Goal: Information Seeking & Learning: Find specific fact

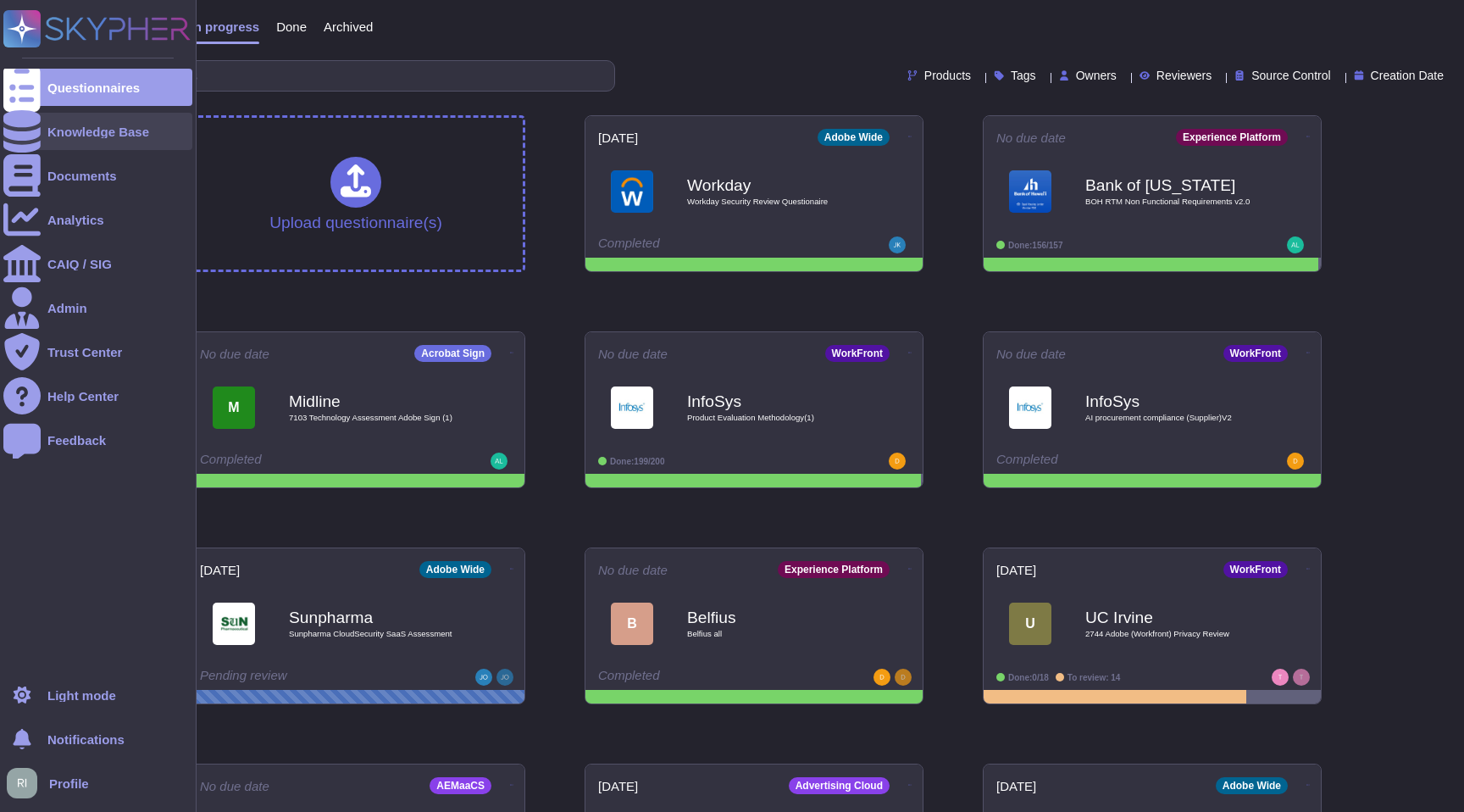
click at [133, 136] on div "Knowledge Base" at bounding box center [98, 131] width 102 height 13
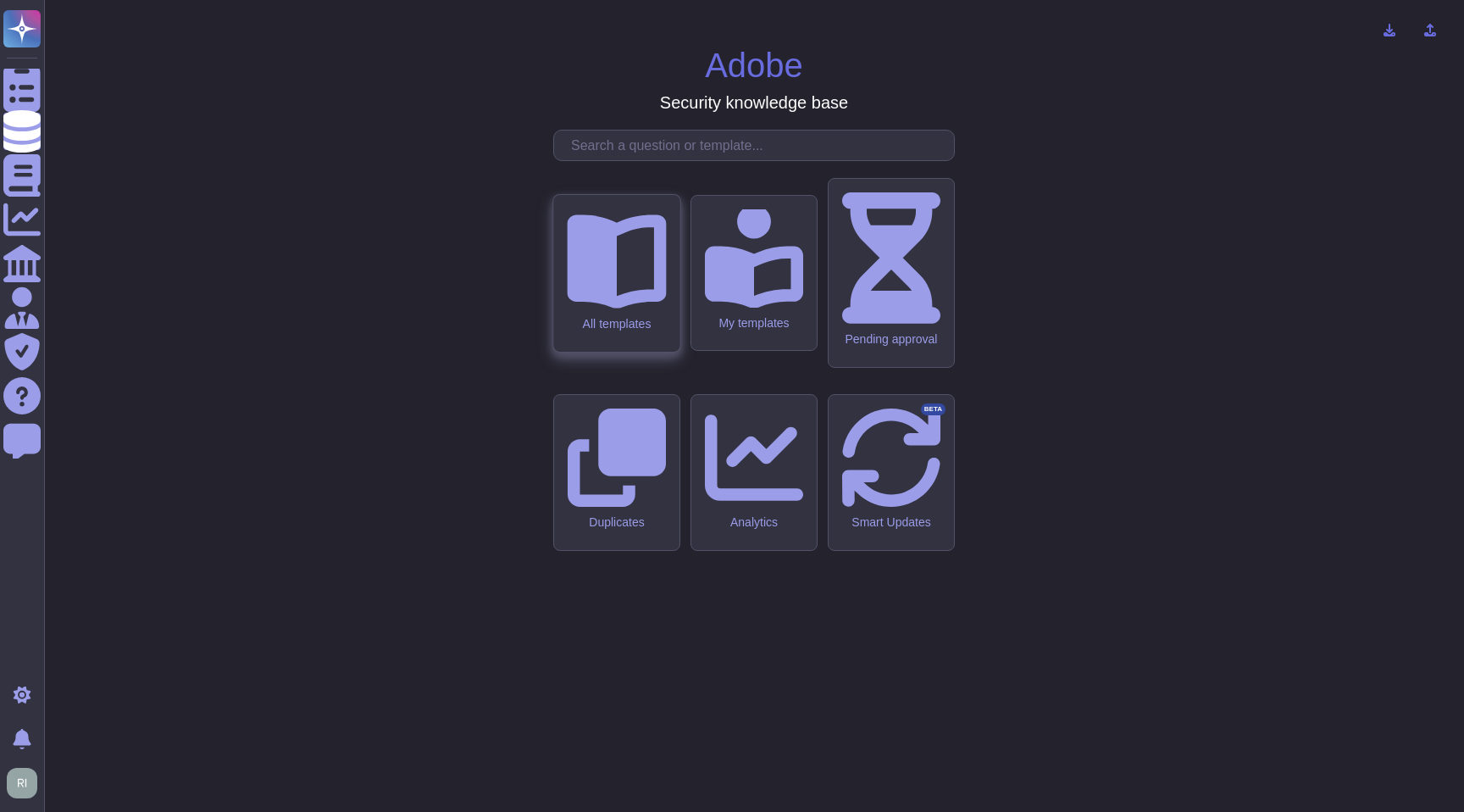
click at [604, 352] on div "All templates" at bounding box center [616, 273] width 126 height 157
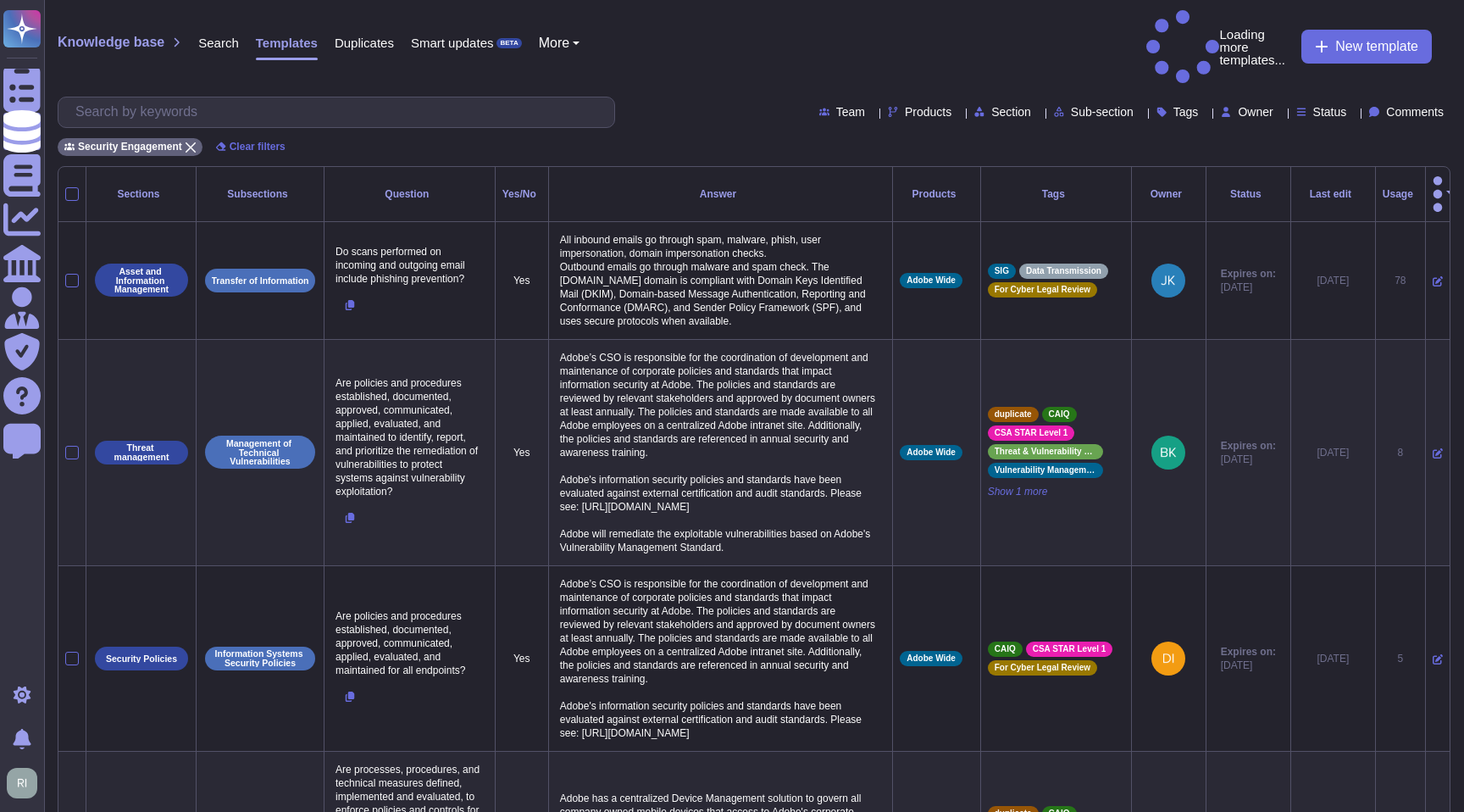
click at [905, 106] on span "Products" at bounding box center [928, 112] width 46 height 12
type input "platfor"
click at [815, 152] on div at bounding box center [821, 153] width 14 height 14
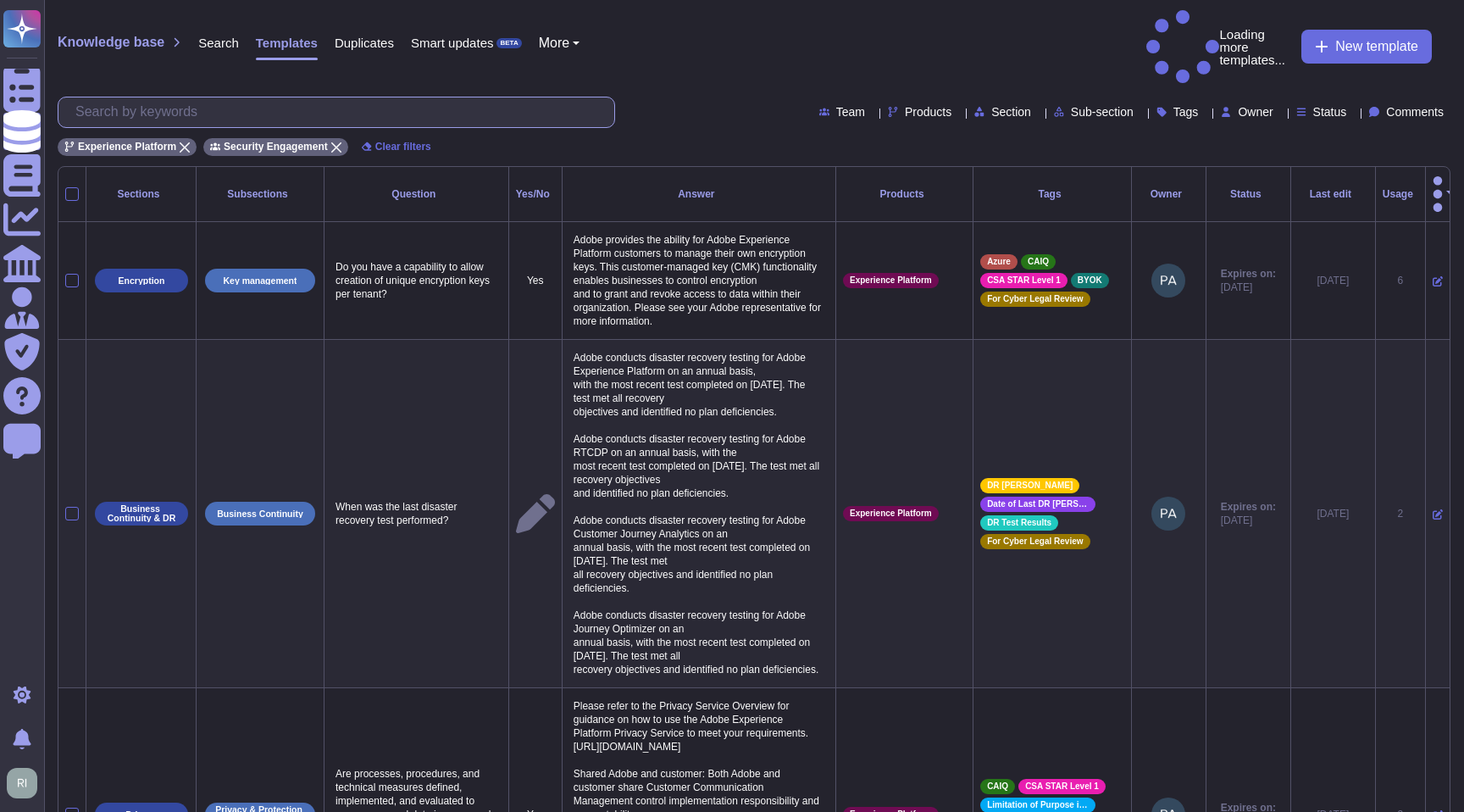
click at [322, 98] on input "text" at bounding box center [341, 113] width 547 height 30
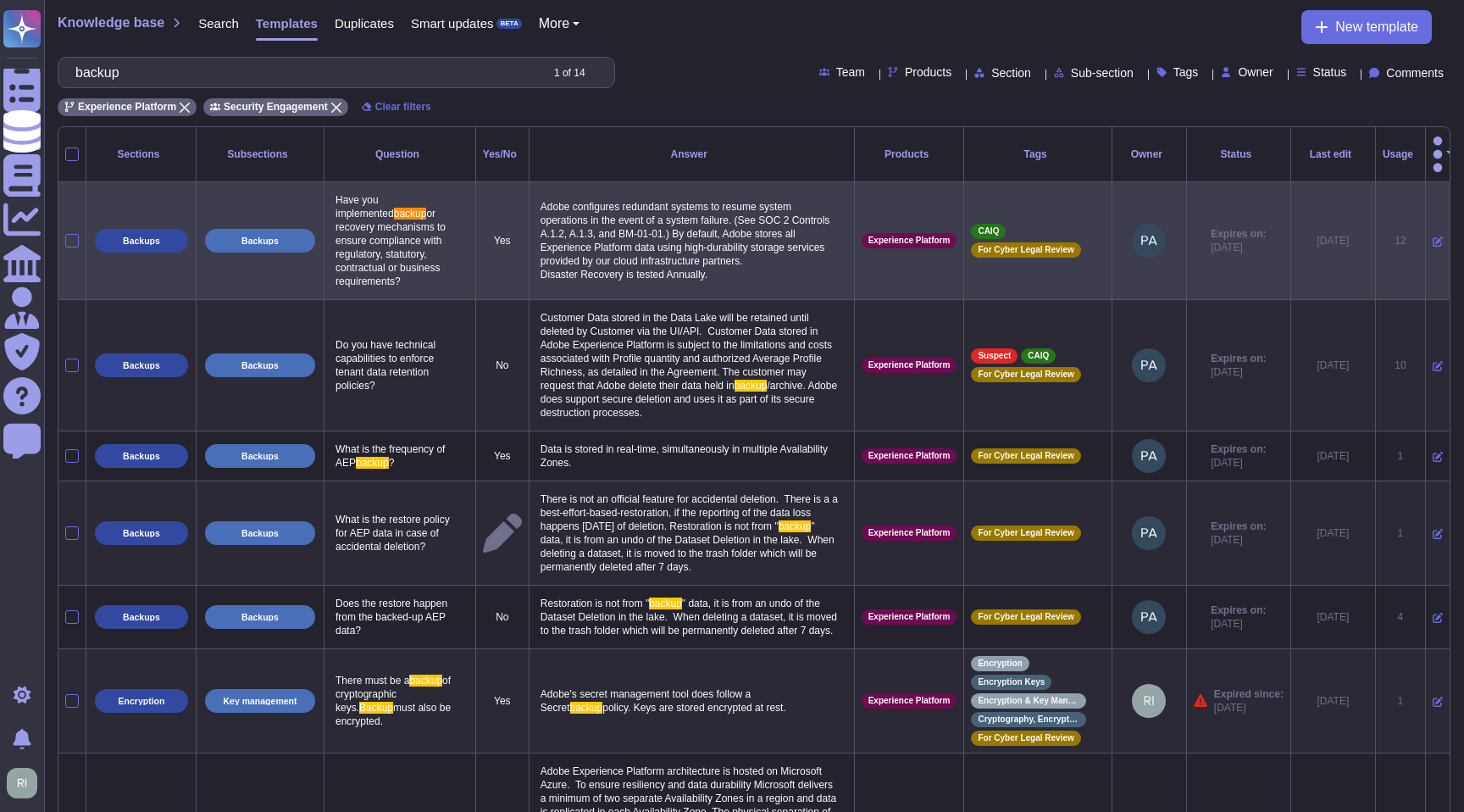
type input "backup"
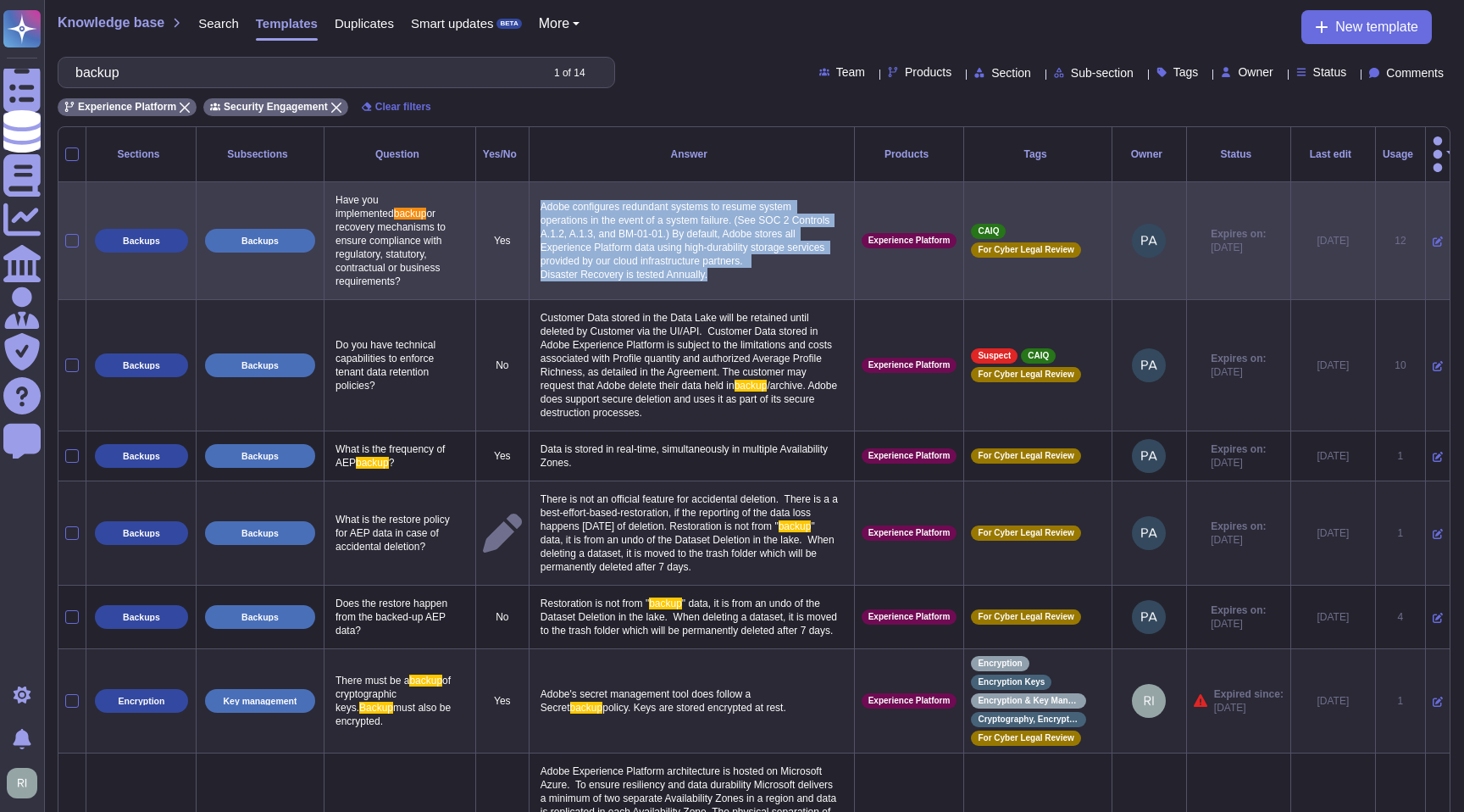
drag, startPoint x: 717, startPoint y: 278, endPoint x: 529, endPoint y: 196, distance: 205.1
click at [536, 196] on p "Adobe configures redundant systems to resume system operations in the event of …" at bounding box center [691, 240] width 311 height 90
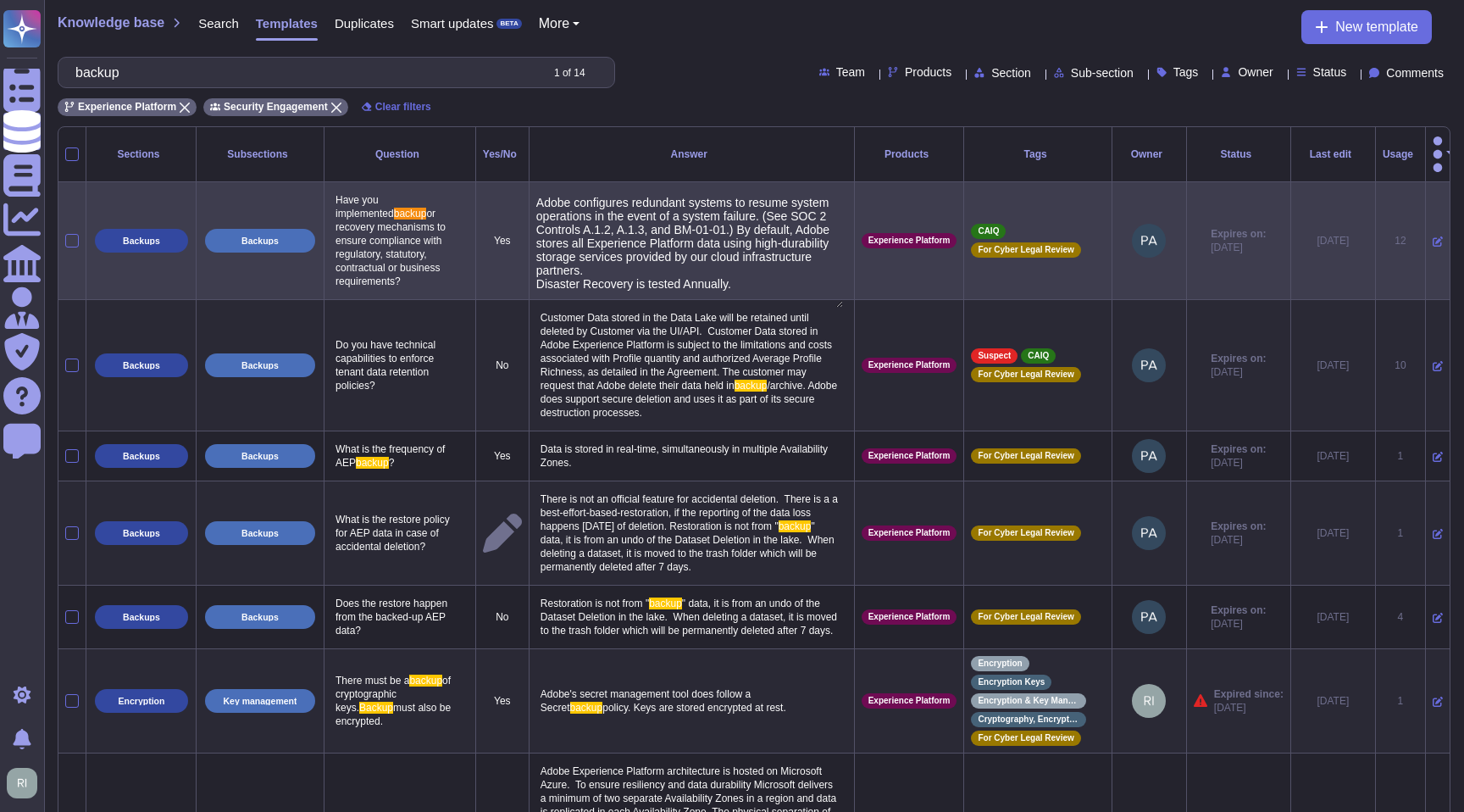
type textarea "Adobe configures redundant systems to resume system operations in the event of …"
drag, startPoint x: 742, startPoint y: 271, endPoint x: 524, endPoint y: 189, distance: 232.9
click at [536, 196] on textarea "Adobe configures redundant systems to resume system operations in the event of …" at bounding box center [690, 251] width 306 height 112
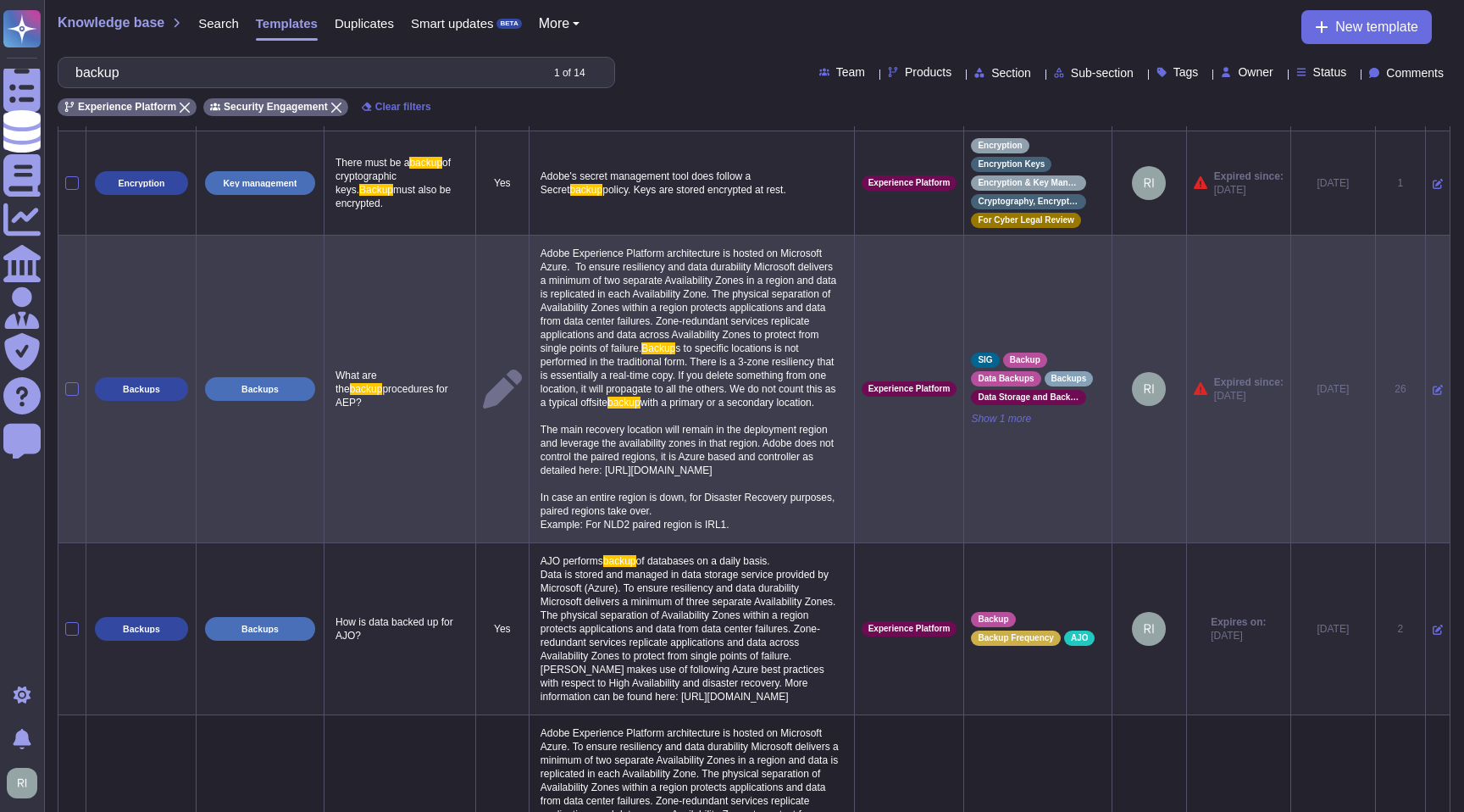
scroll to position [521, 0]
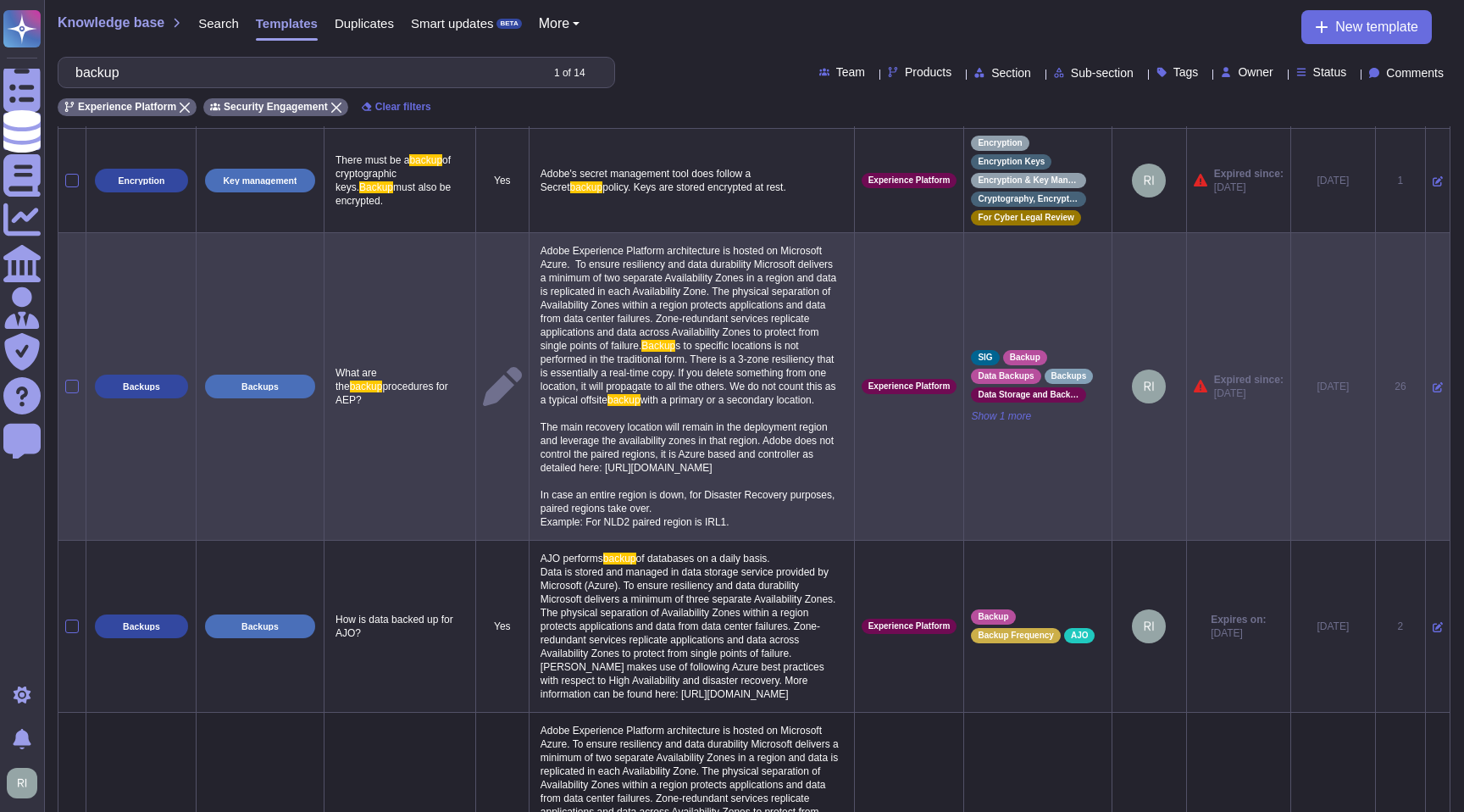
drag, startPoint x: 612, startPoint y: 306, endPoint x: 788, endPoint y: 646, distance: 382.9
click at [788, 532] on p "Adobe Experience Platform architecture is hosted on Microsoft Azure. To ensure …" at bounding box center [691, 386] width 311 height 293
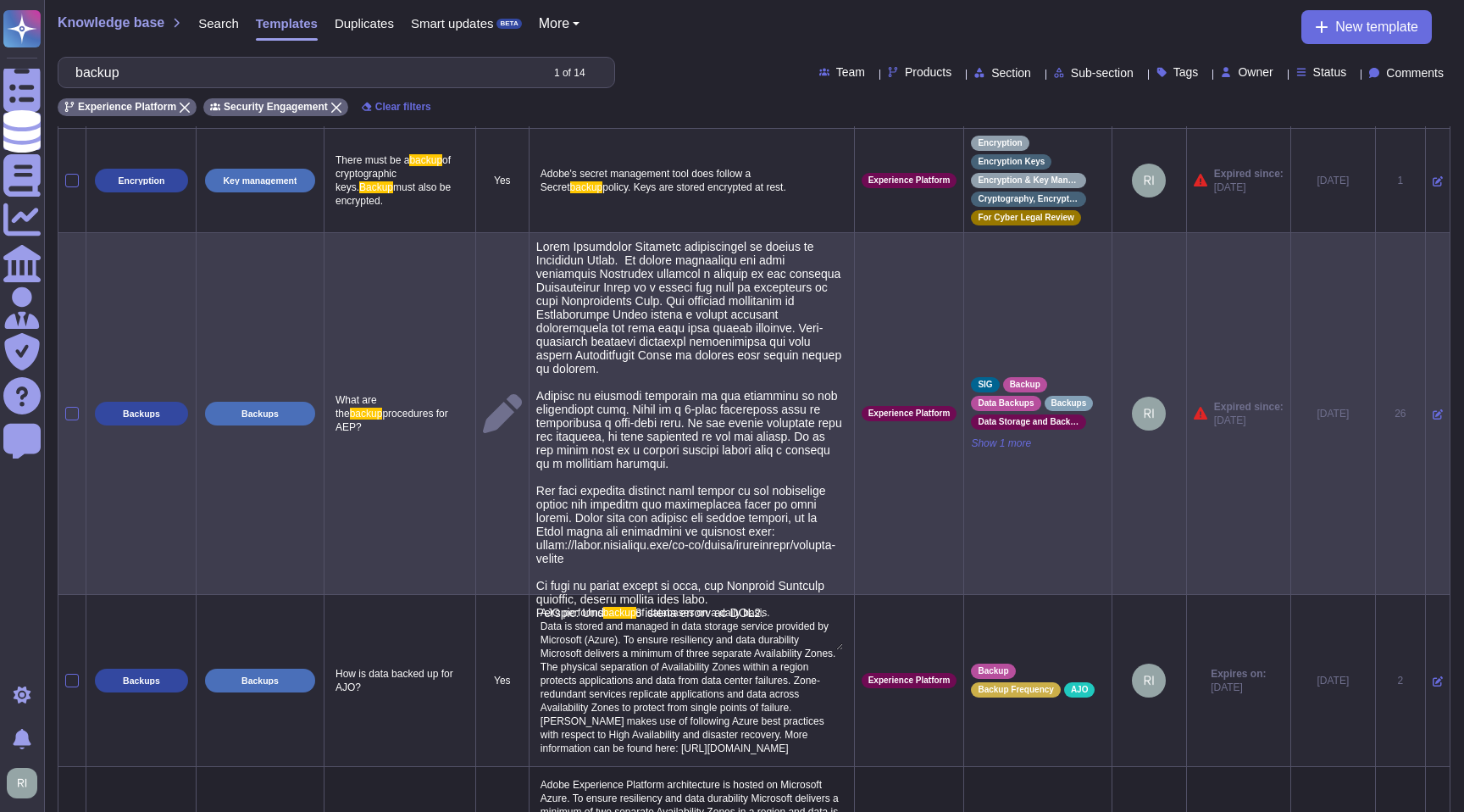
type textarea "Adobe Experience Platform architecture is hosted on Microsoft Azure. To ensure …"
drag, startPoint x: 748, startPoint y: 652, endPoint x: 637, endPoint y: 312, distance: 357.7
click at [638, 312] on textarea at bounding box center [690, 445] width 306 height 410
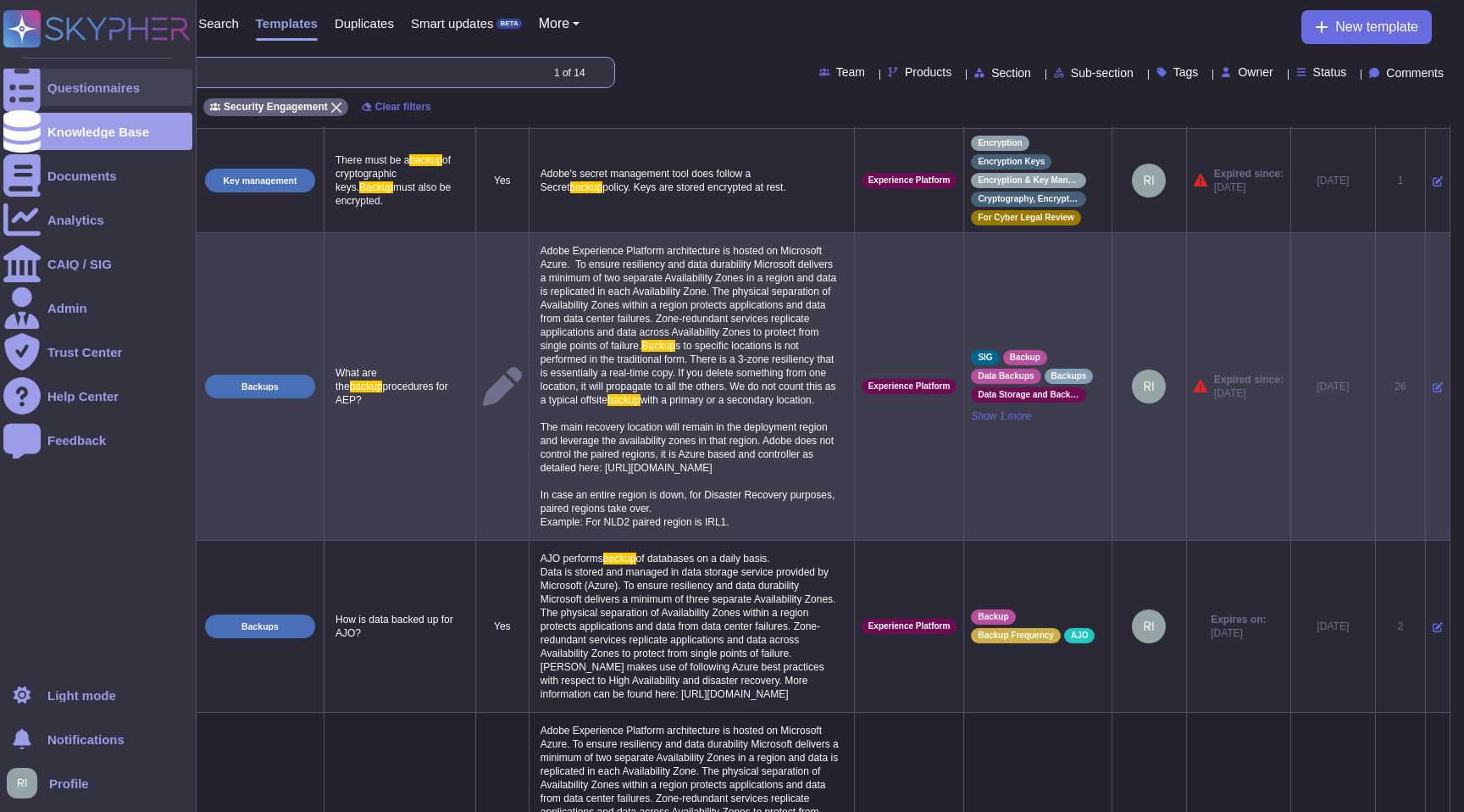
drag, startPoint x: 270, startPoint y: 73, endPoint x: 39, endPoint y: 70, distance: 231.0
click at [39, 70] on div "Questionnaires Knowledge Base Documents Analytics CAIQ / SIG Admin Trust Center…" at bounding box center [732, 269] width 1464 height 1580
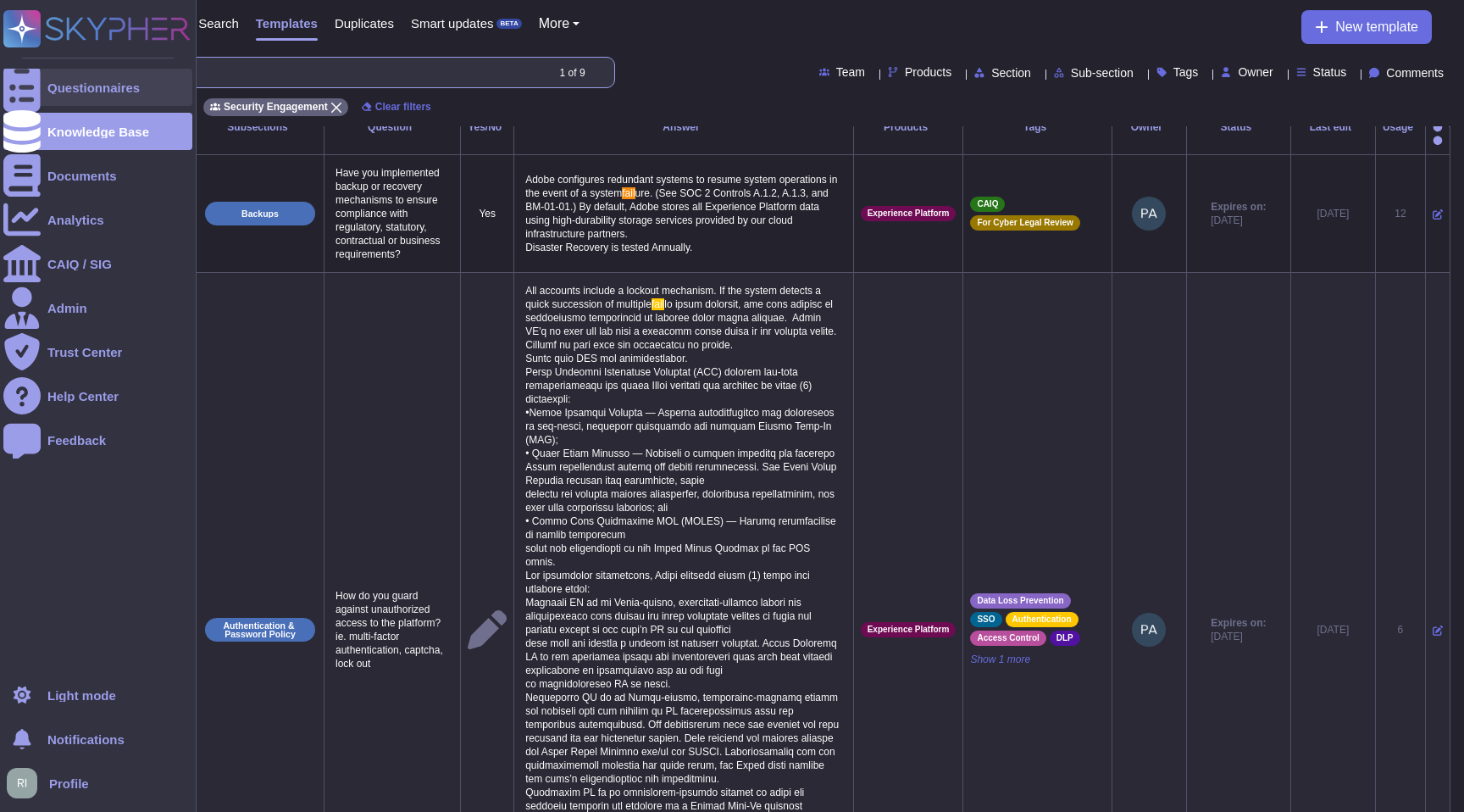
scroll to position [0, 0]
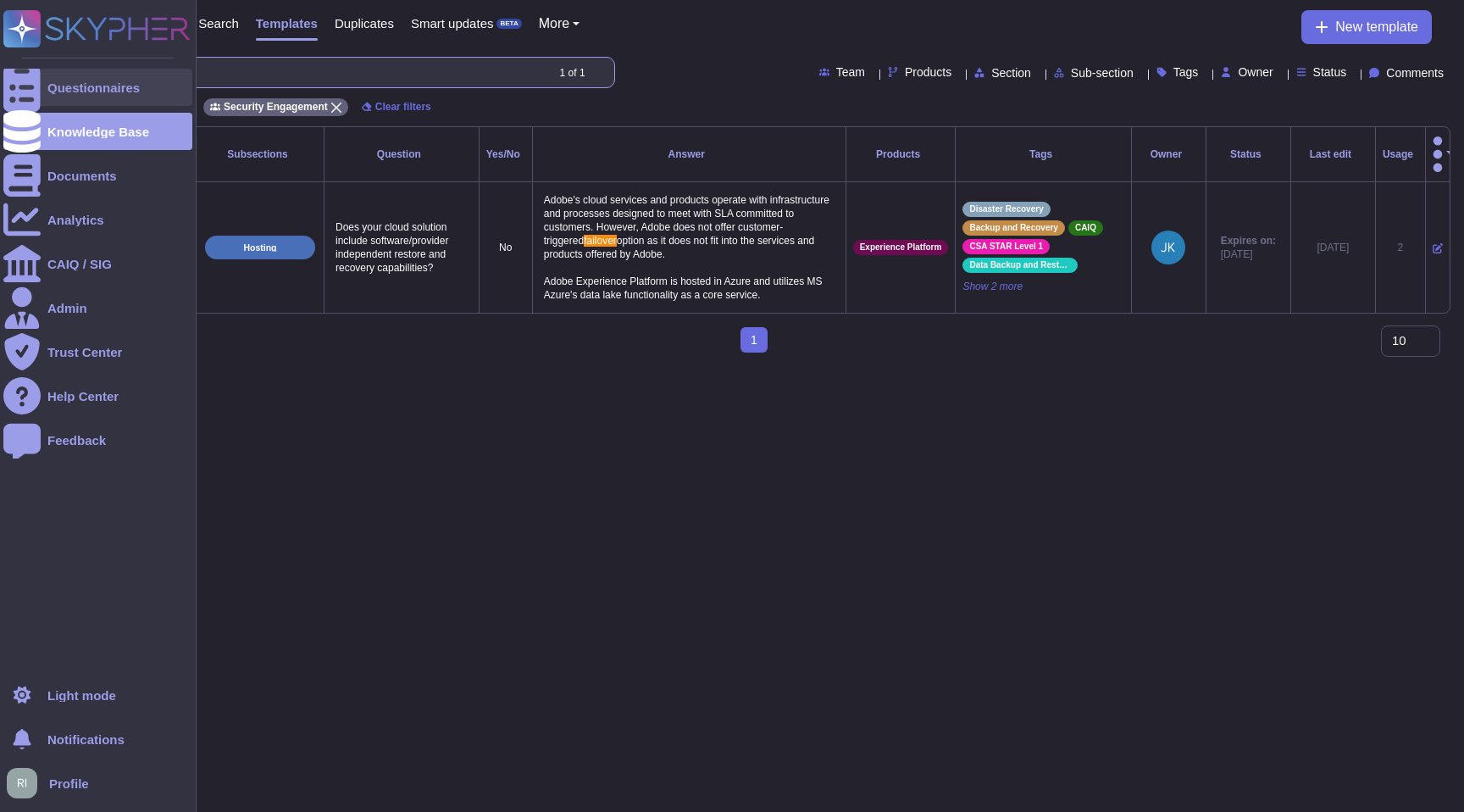
drag, startPoint x: 247, startPoint y: 74, endPoint x: 35, endPoint y: 73, distance: 212.0
click at [36, 73] on div "Questionnaires Knowledge Base Documents Analytics CAIQ / SIG Admin Trust Center…" at bounding box center [732, 183] width 1464 height 365
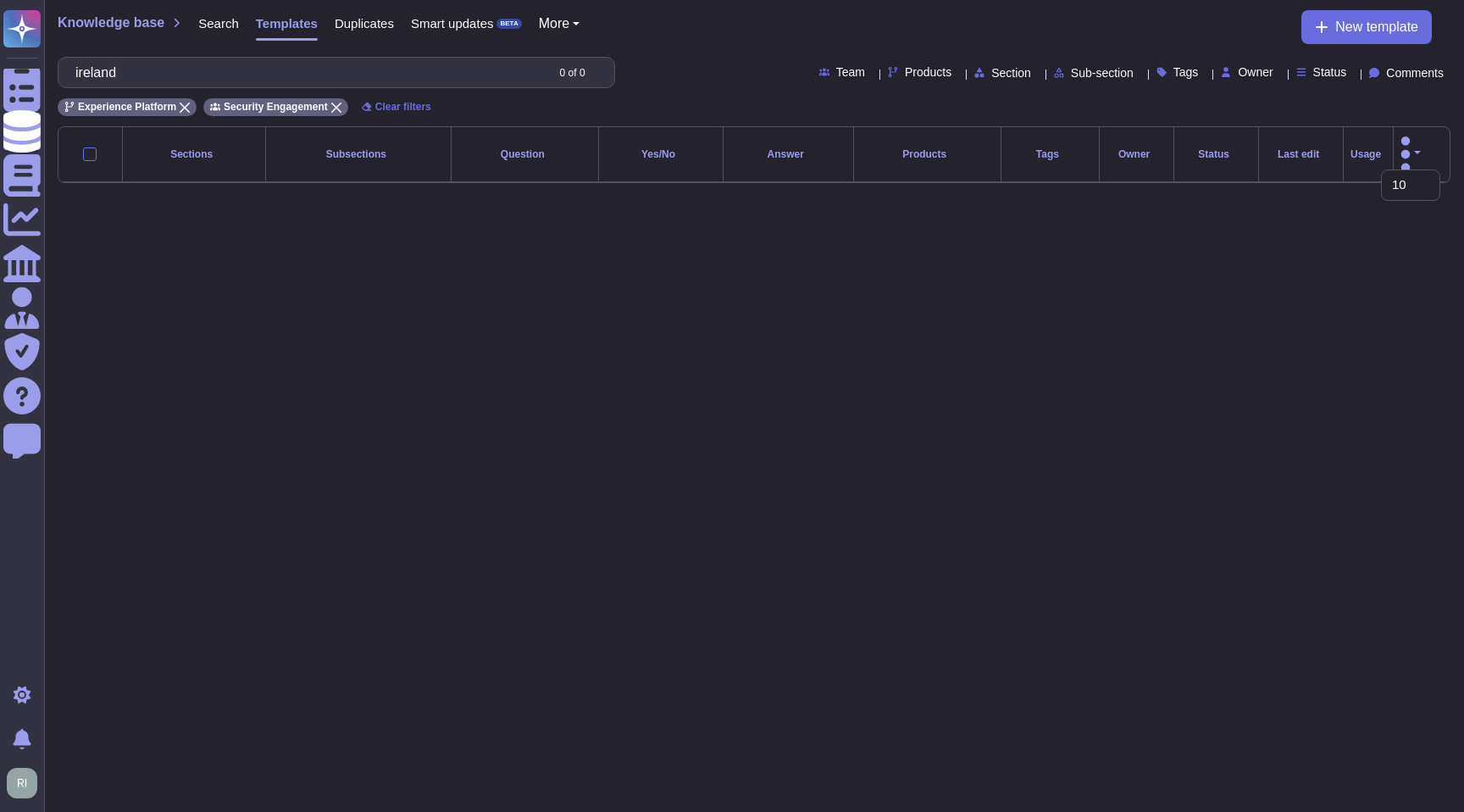
click at [905, 71] on span "Products" at bounding box center [928, 72] width 46 height 12
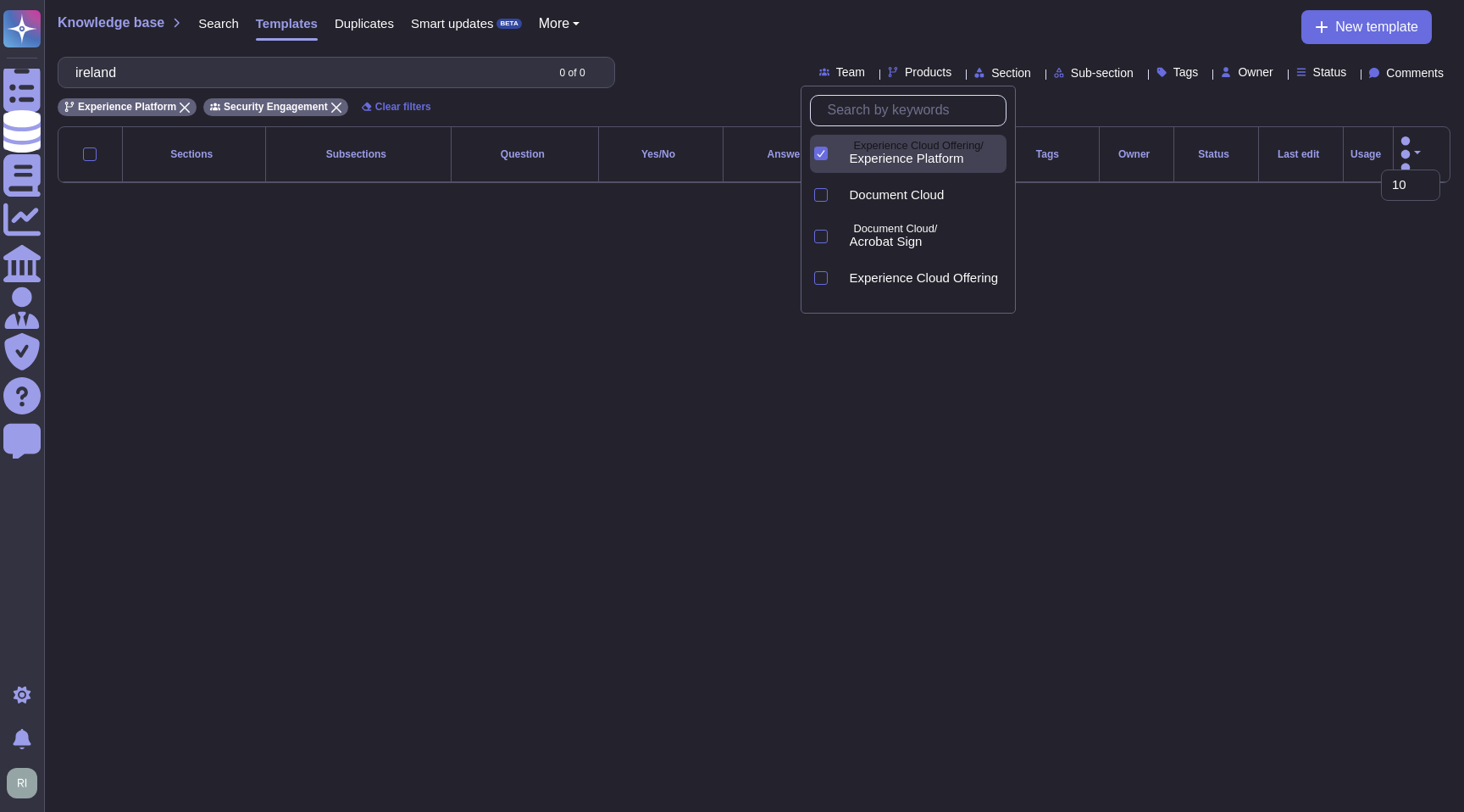
click at [817, 153] on icon at bounding box center [821, 153] width 9 height 9
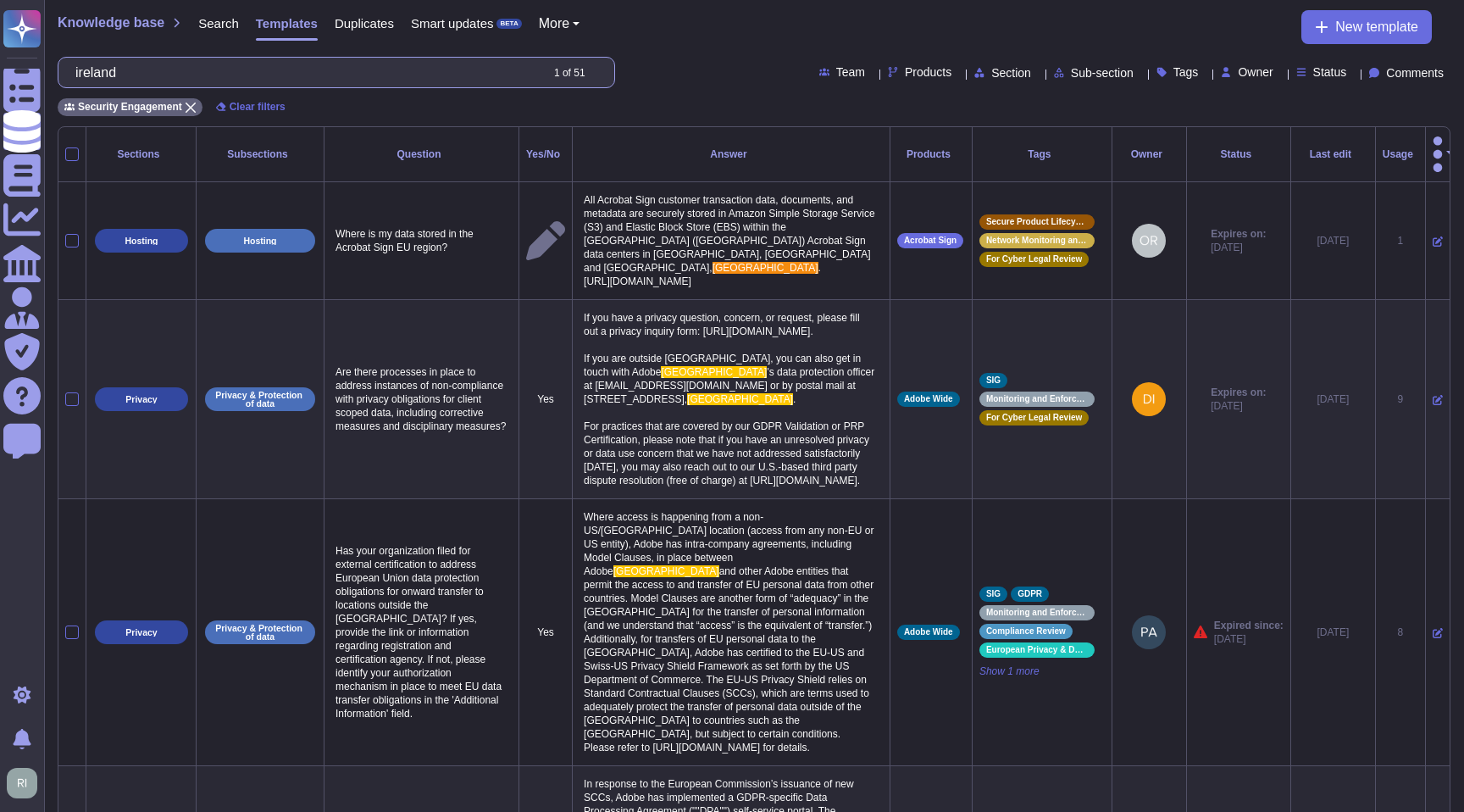
click at [285, 70] on input "ireland" at bounding box center [303, 72] width 472 height 30
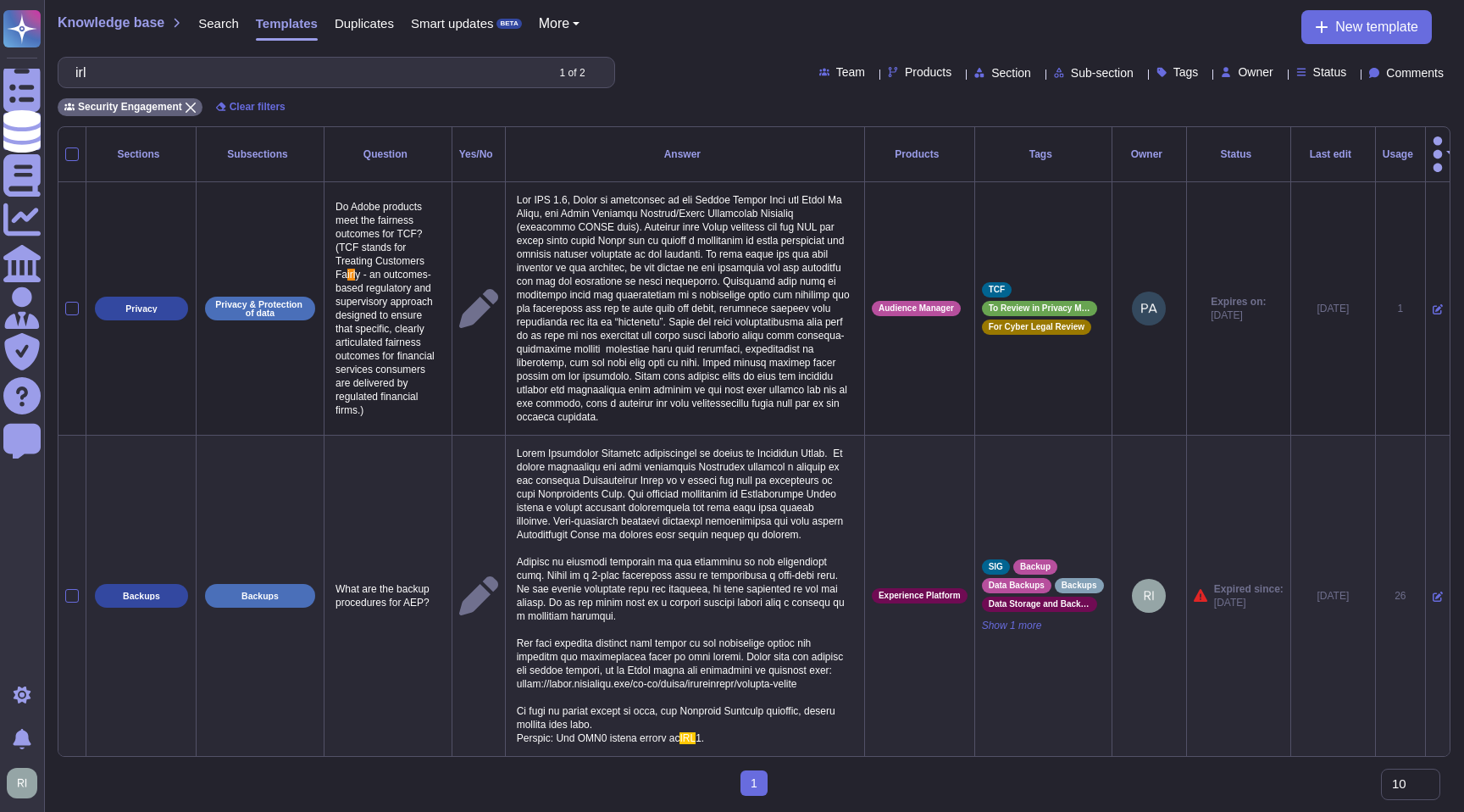
type input "irl"
click at [905, 66] on span "Products" at bounding box center [928, 72] width 46 height 12
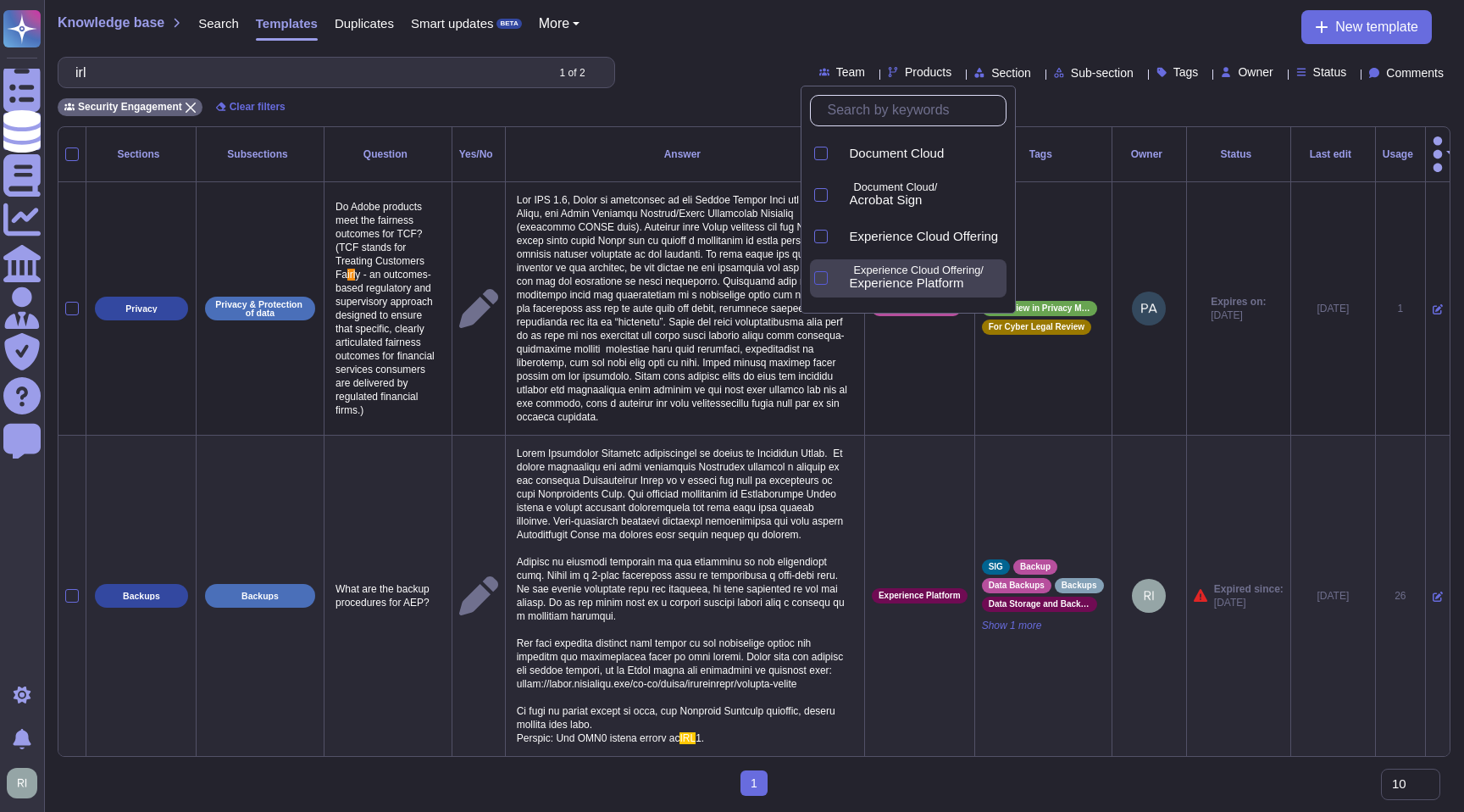
click at [814, 279] on div at bounding box center [821, 278] width 14 height 14
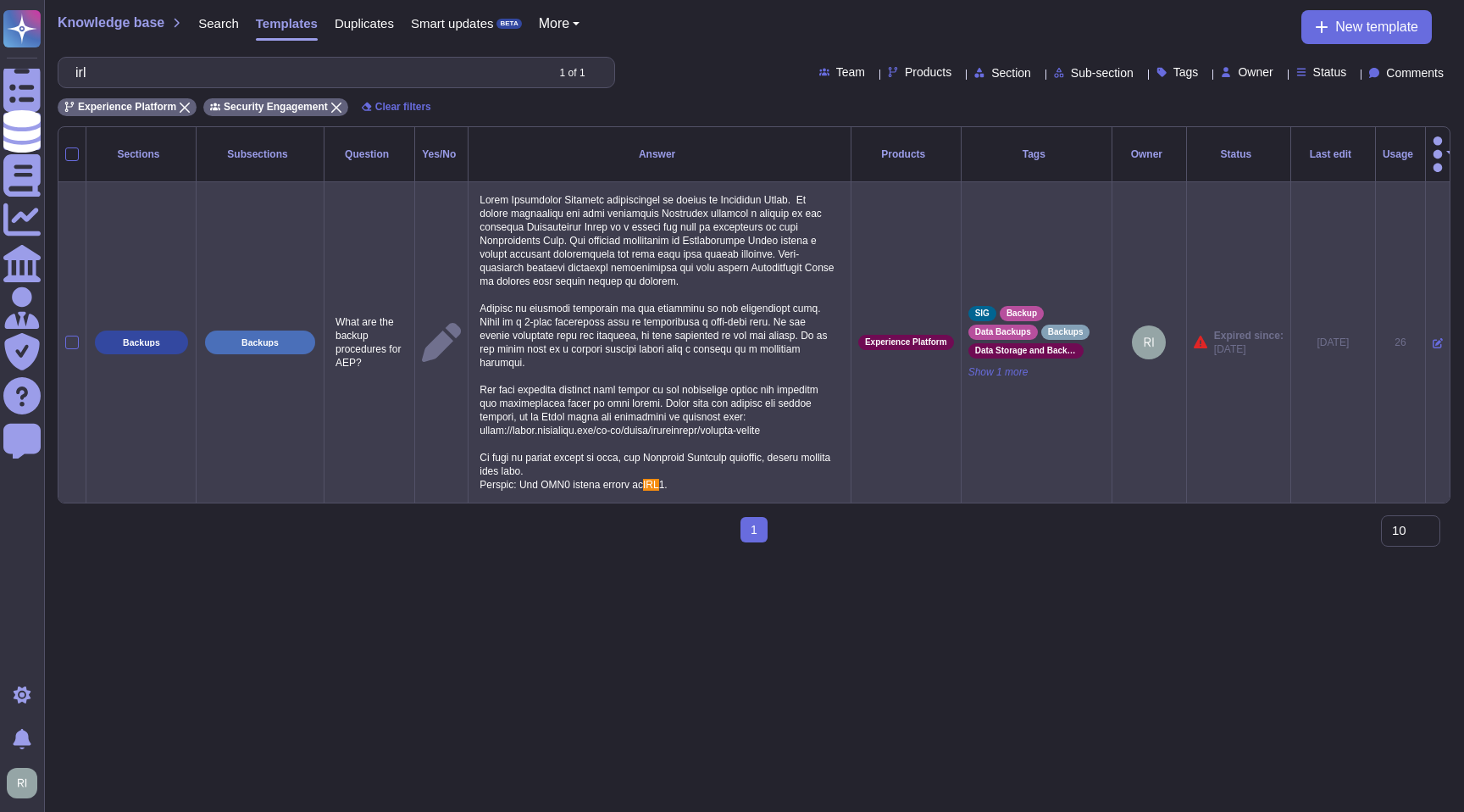
click at [1244, 448] on td "Expired since: 2025-08-16" at bounding box center [1238, 342] width 104 height 321
click at [1002, 376] on span "Show 1 more" at bounding box center [1036, 372] width 136 height 14
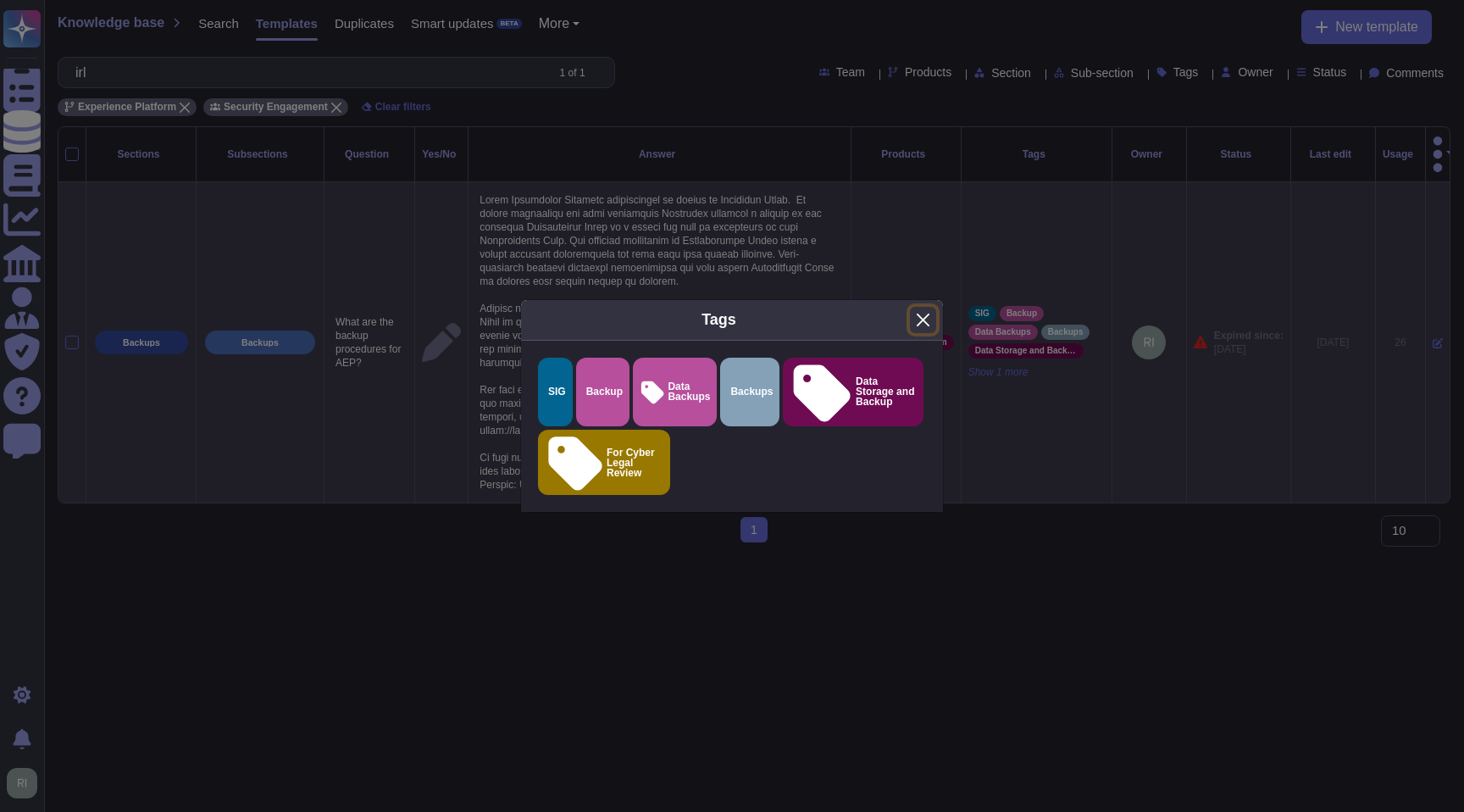
click at [928, 333] on button "Close" at bounding box center [923, 319] width 27 height 27
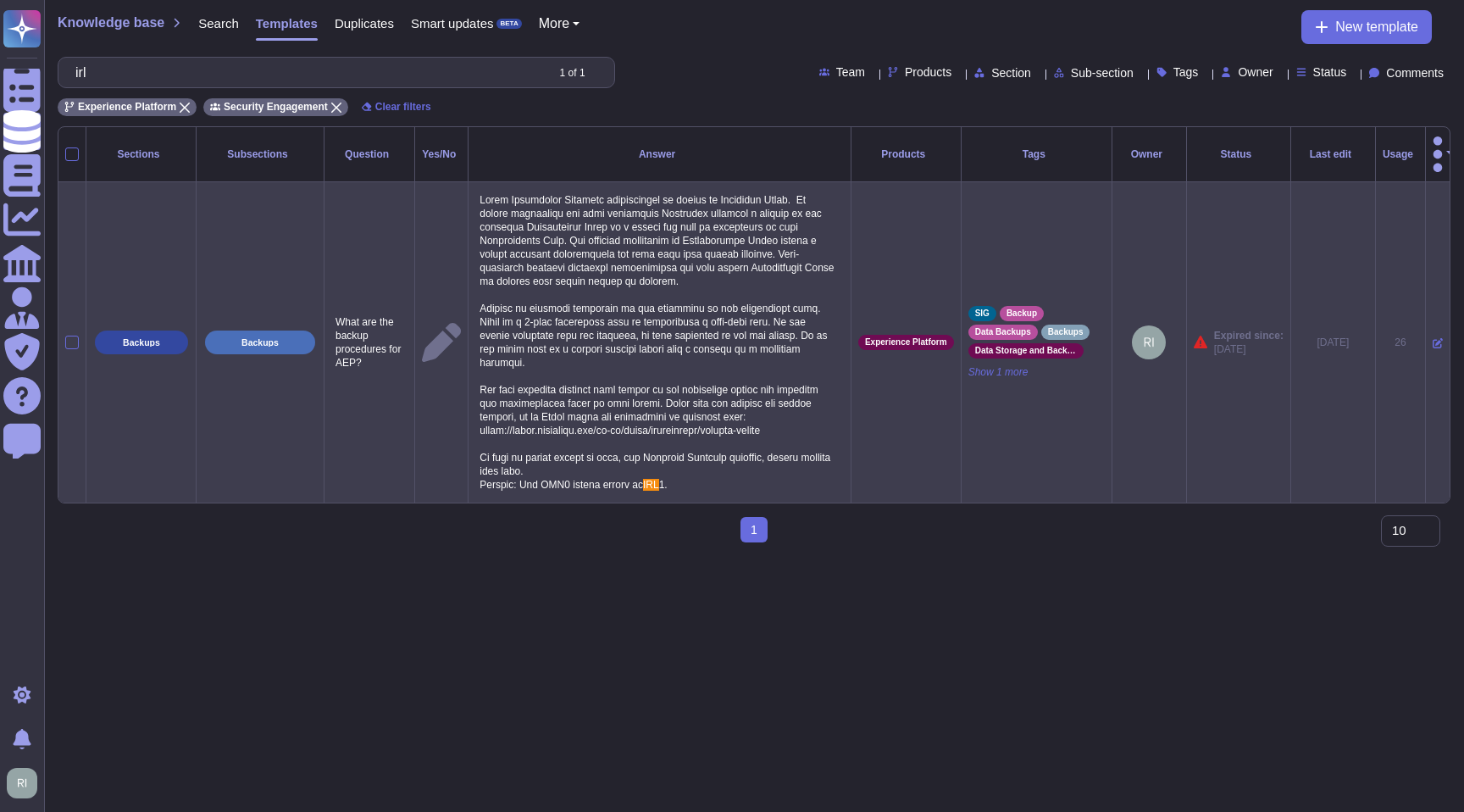
click at [1119, 351] on div at bounding box center [1149, 342] width 60 height 34
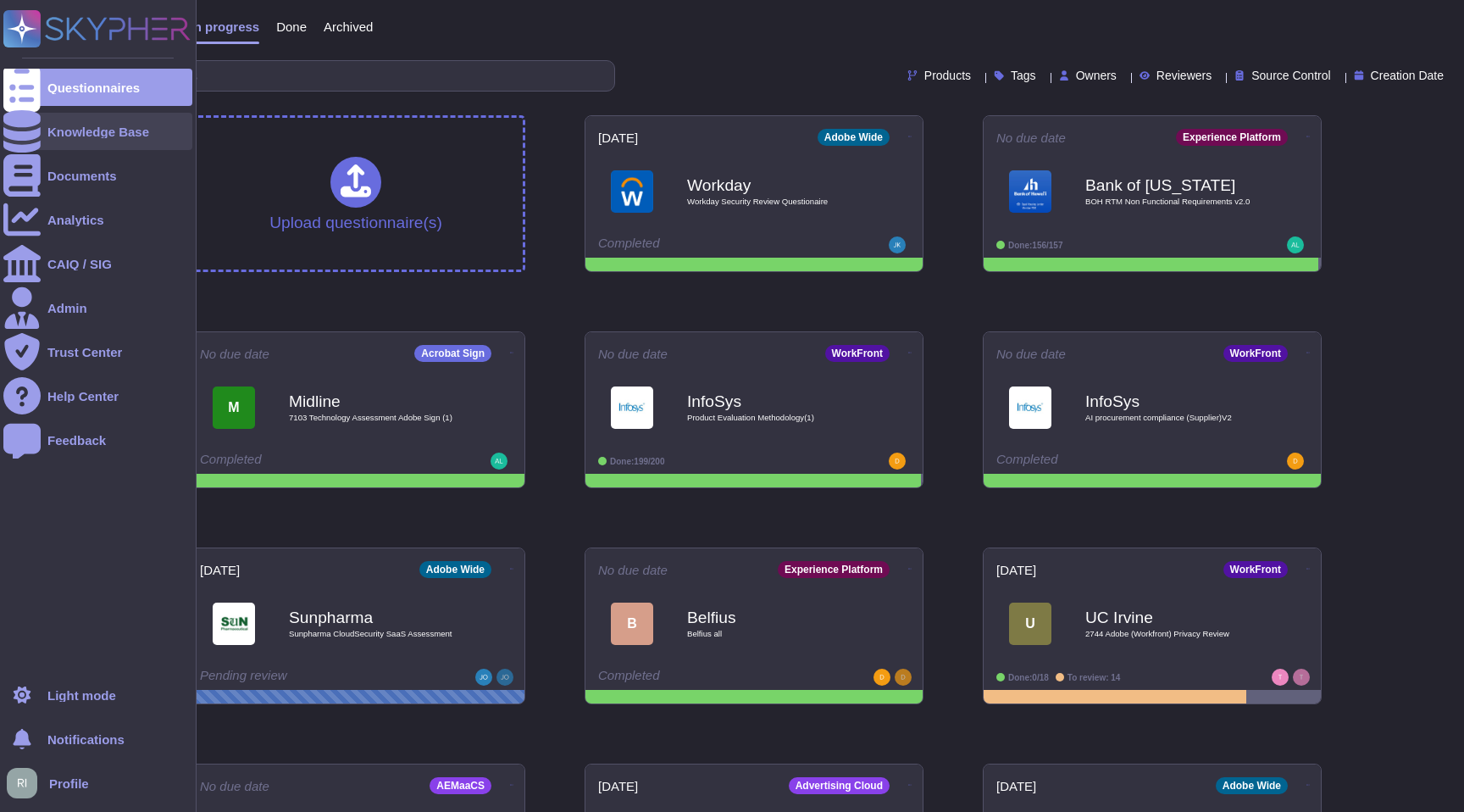
click at [79, 127] on div "Knowledge Base" at bounding box center [98, 131] width 102 height 13
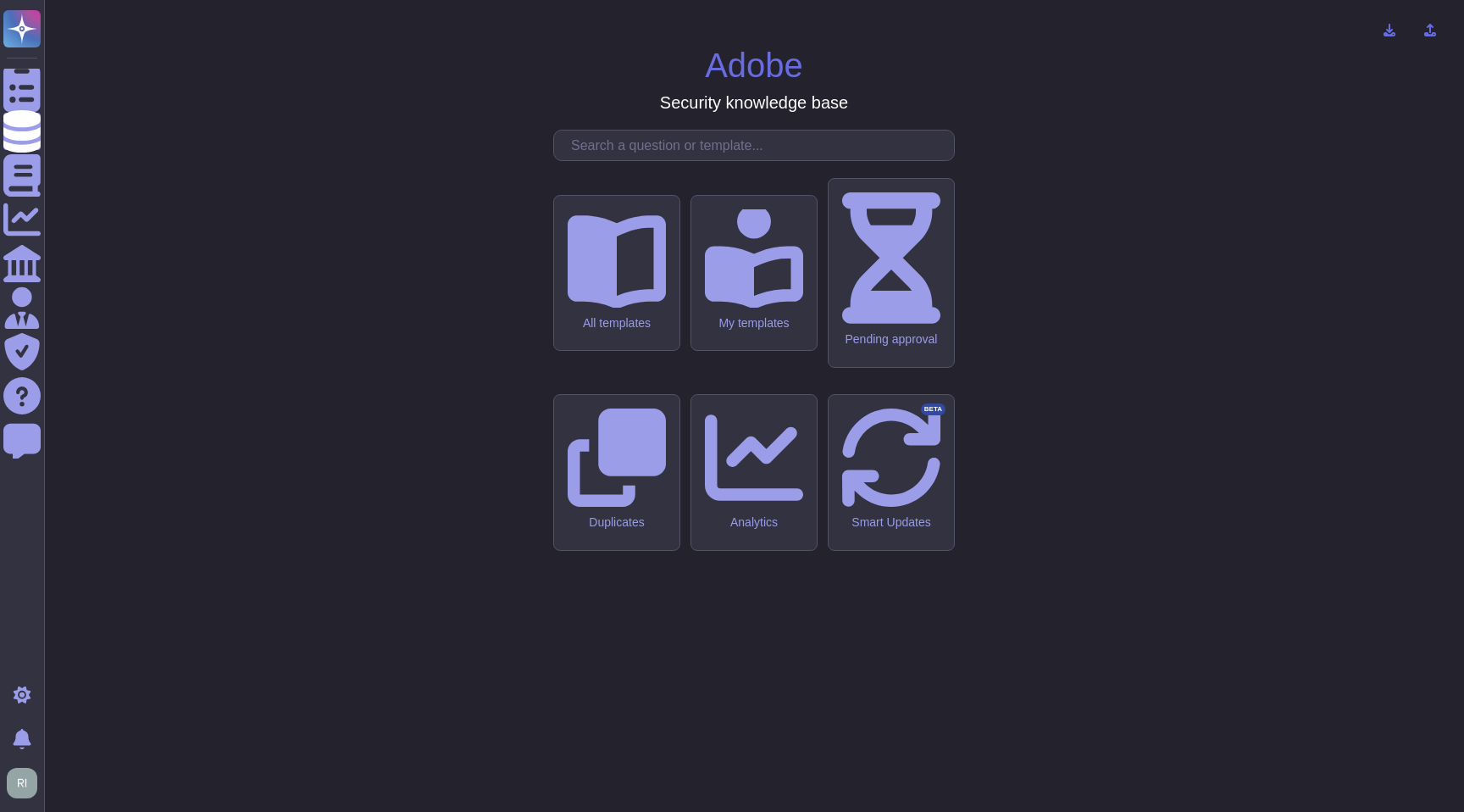
click at [675, 160] on input "text" at bounding box center [758, 145] width 391 height 30
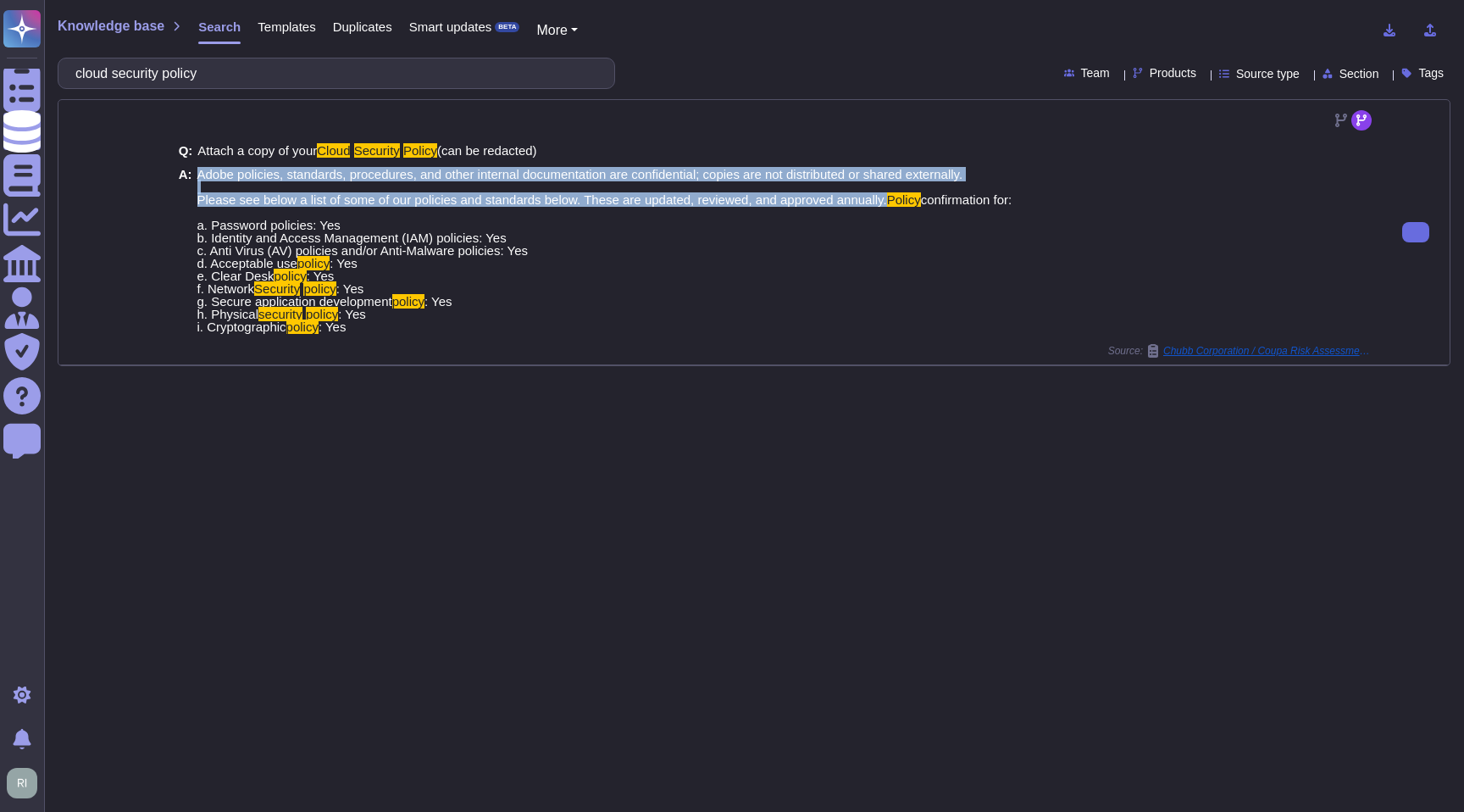
drag, startPoint x: 199, startPoint y: 175, endPoint x: 911, endPoint y: 203, distance: 712.6
click at [911, 203] on span "Adobe policies, standards, procedures, and other internal documentation are con…" at bounding box center [605, 250] width 815 height 165
copy span "Adobe policies, standards, procedures, and other internal documentation are con…"
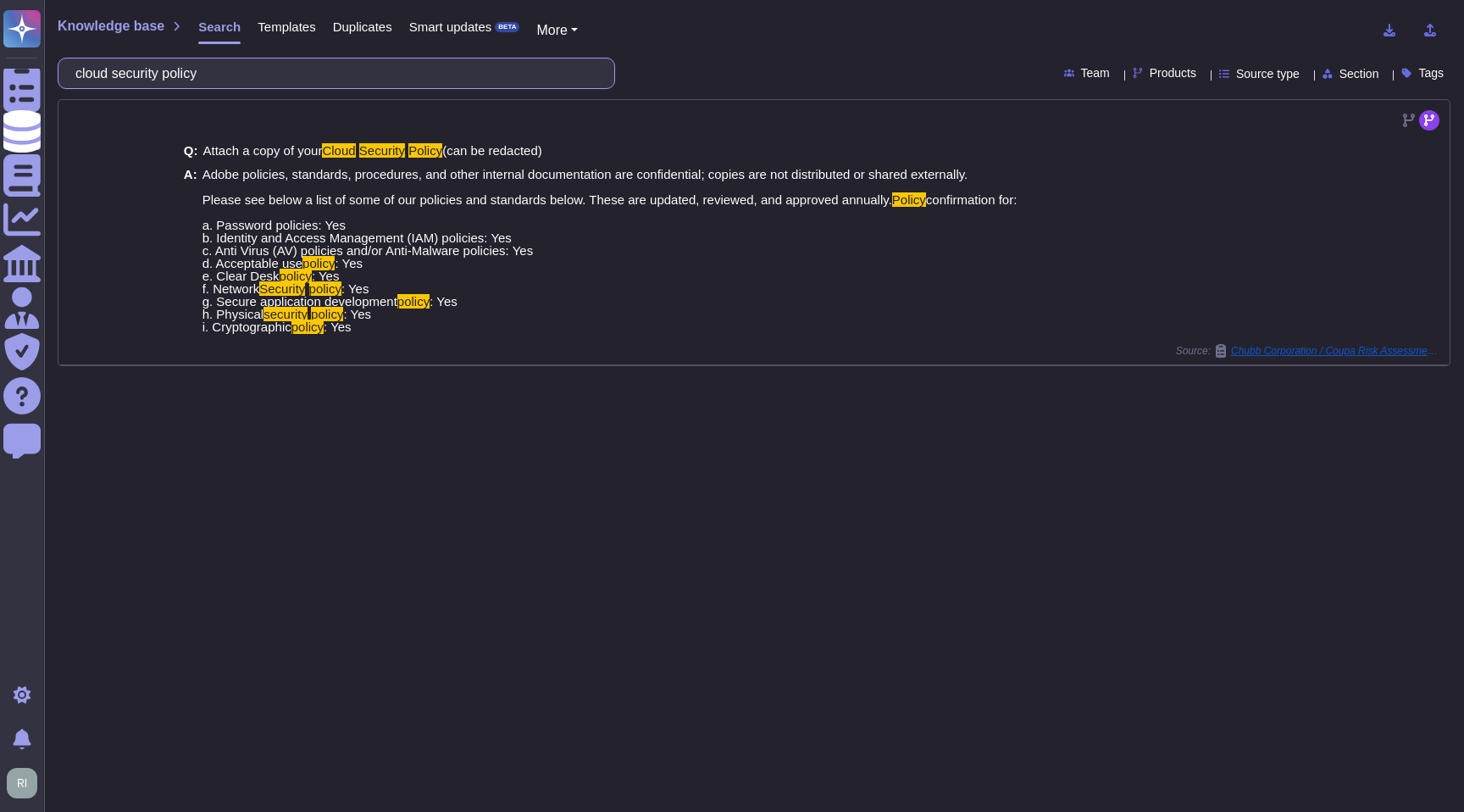
click at [420, 75] on input "cloud security policy" at bounding box center [332, 73] width 530 height 30
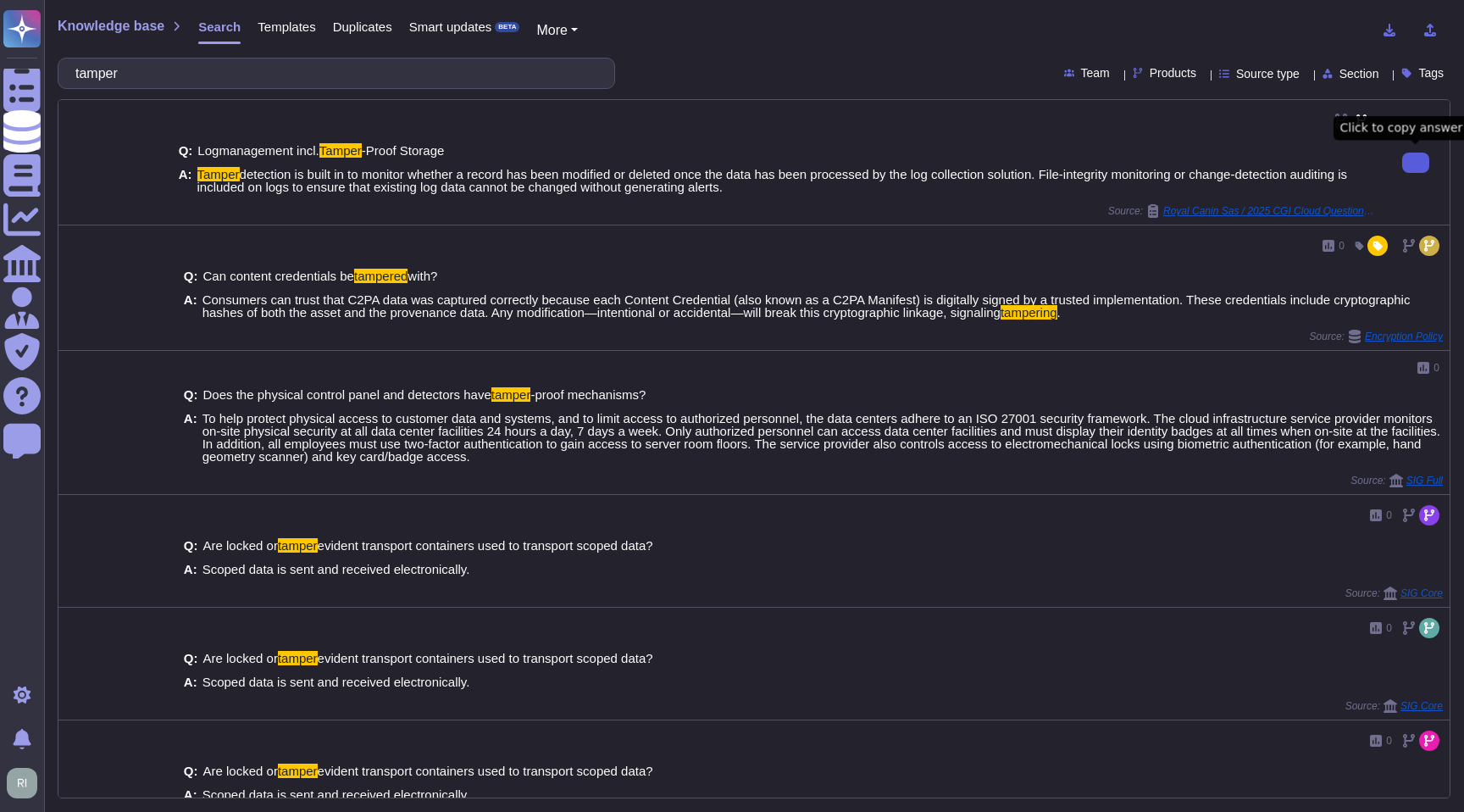
type input "tamper"
click at [1416, 163] on icon at bounding box center [1416, 163] width 0 height 0
